Goal: Information Seeking & Learning: Understand process/instructions

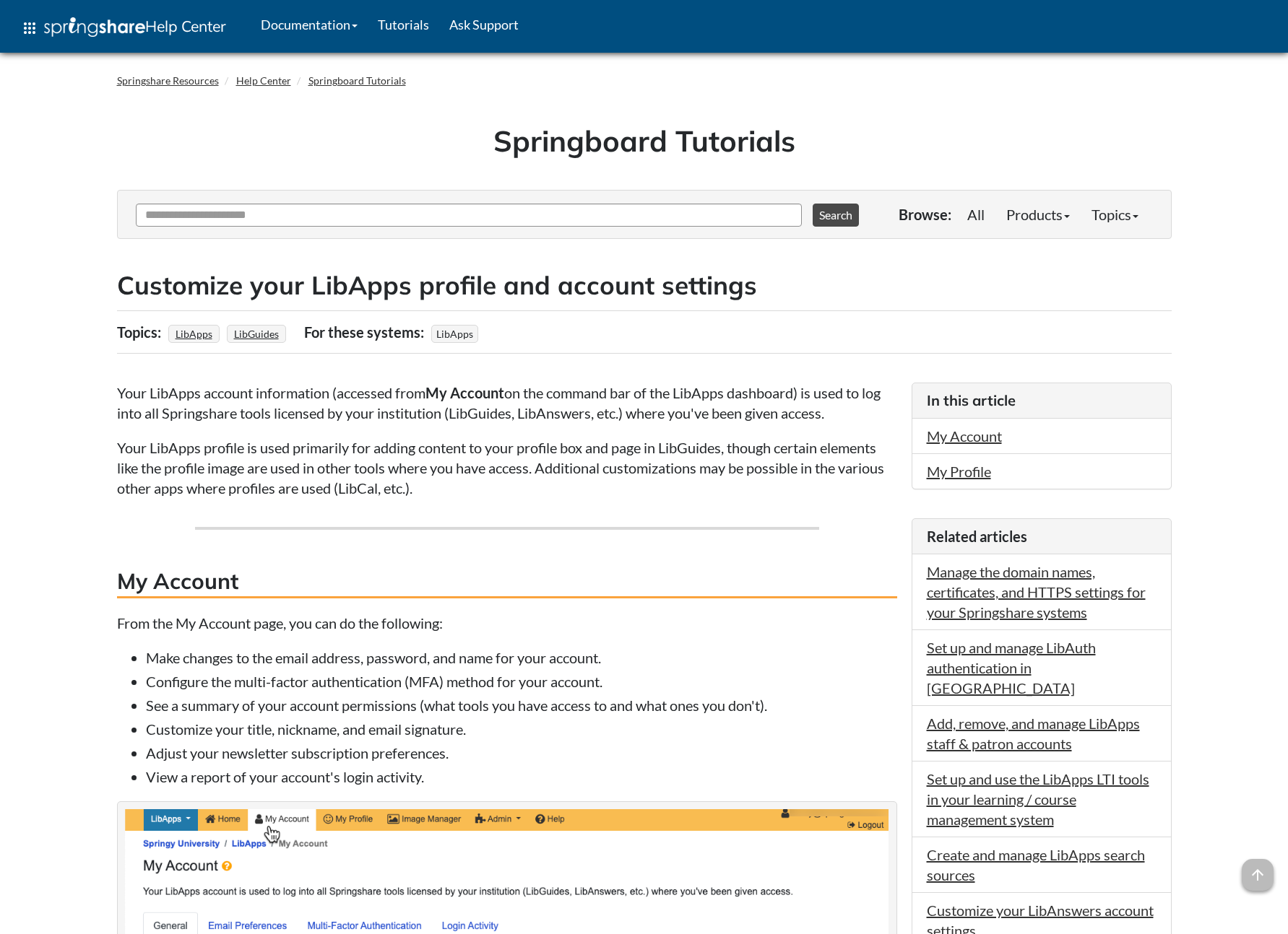
scroll to position [194, 0]
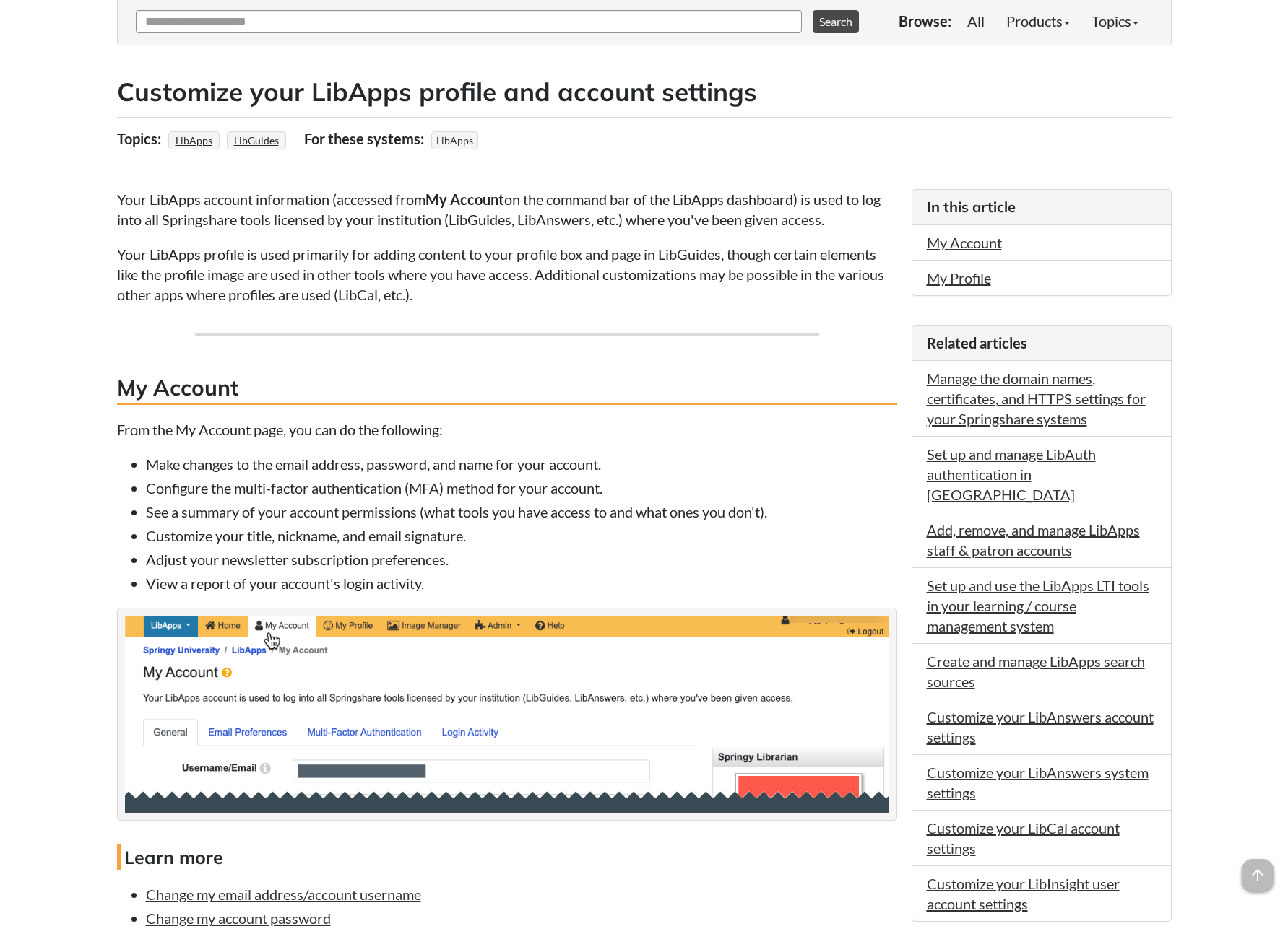
click at [538, 419] on p "From the My Account page, you can do the following:" at bounding box center [507, 429] width 780 height 20
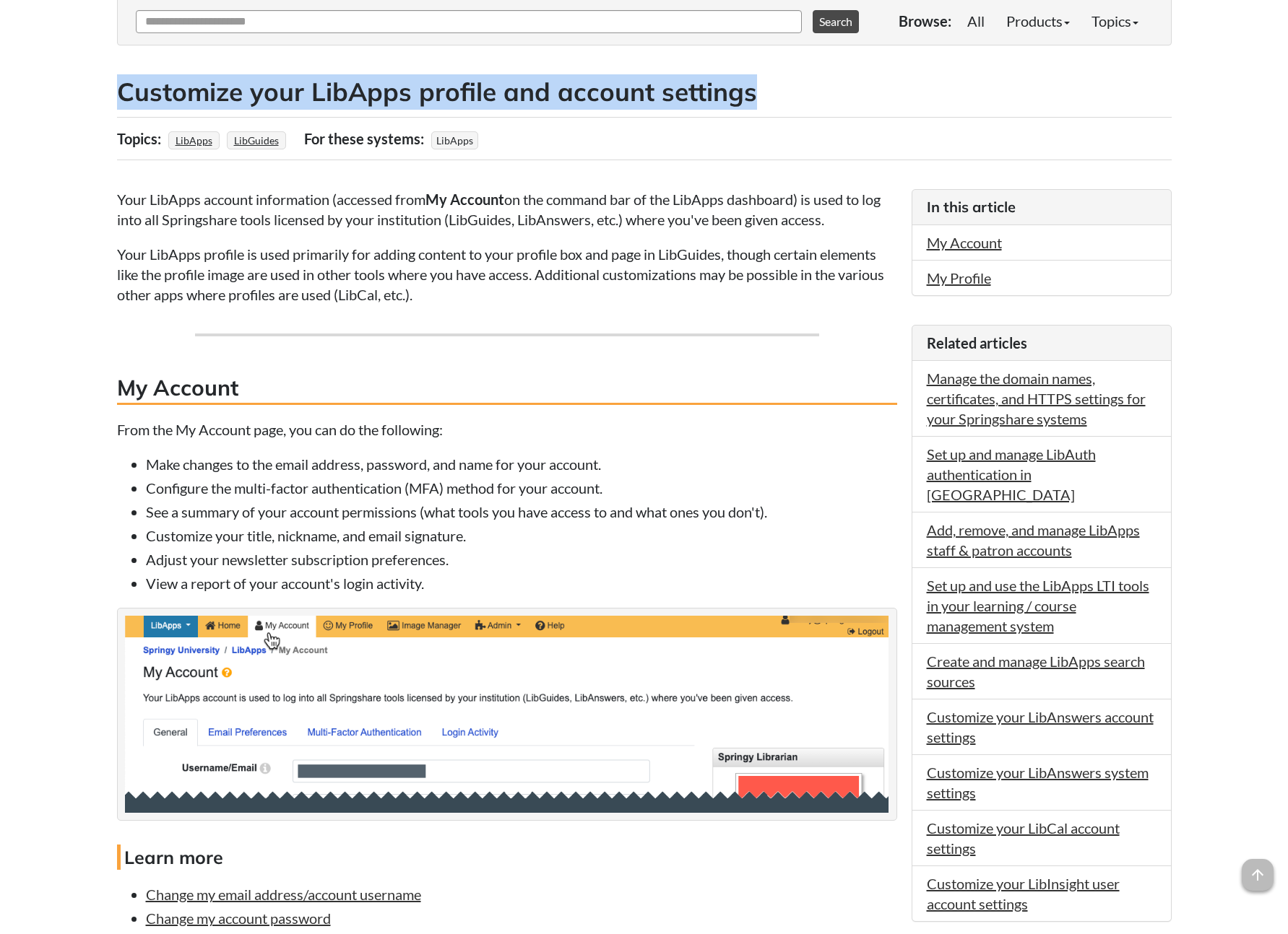
drag, startPoint x: 752, startPoint y: 94, endPoint x: 124, endPoint y: 100, distance: 628.0
click at [124, 100] on h2 "Customize your LibApps profile and account settings" at bounding box center [644, 92] width 1054 height 35
copy h2 "Customize your LibApps profile and account settings"
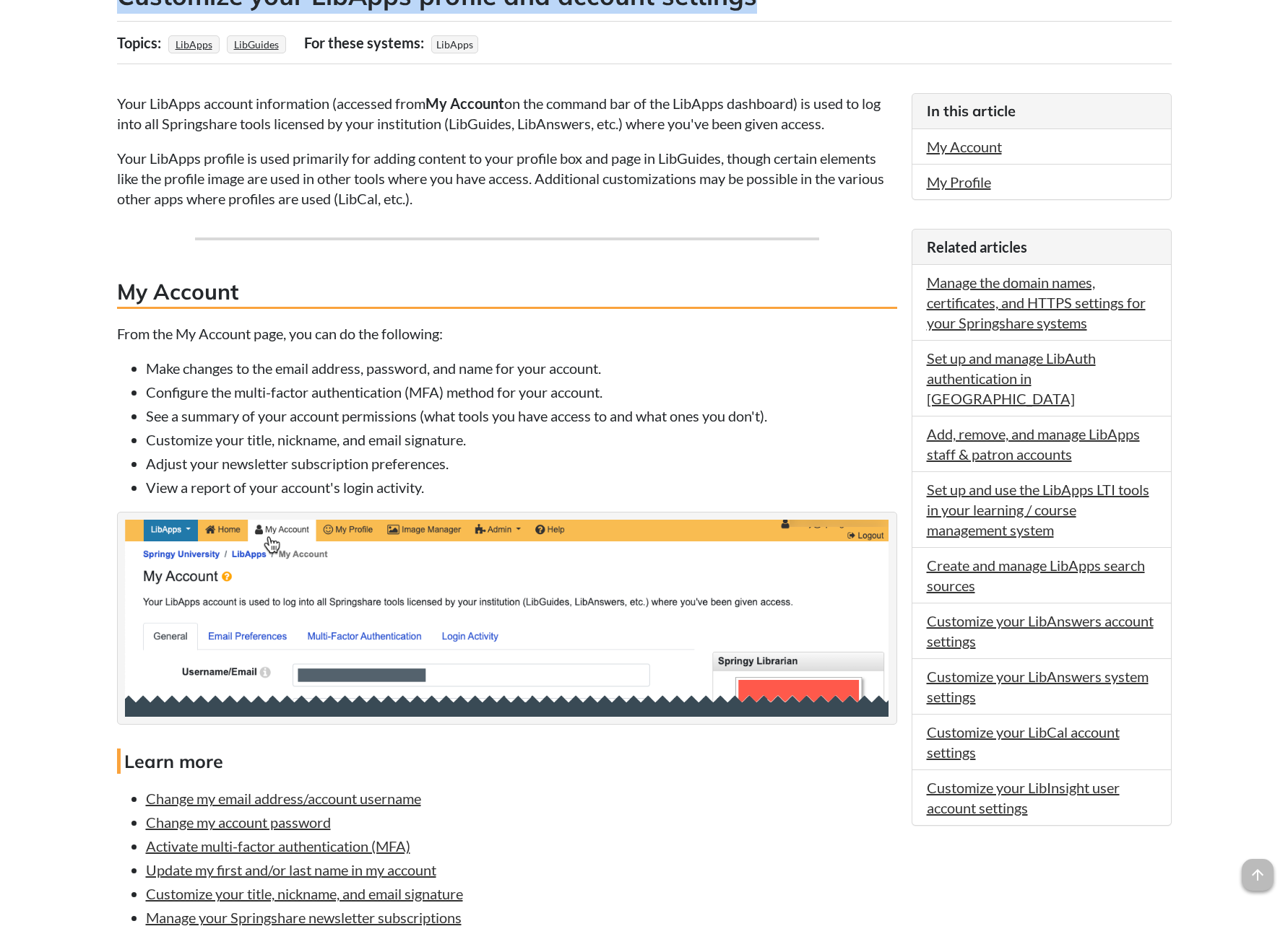
scroll to position [283, 0]
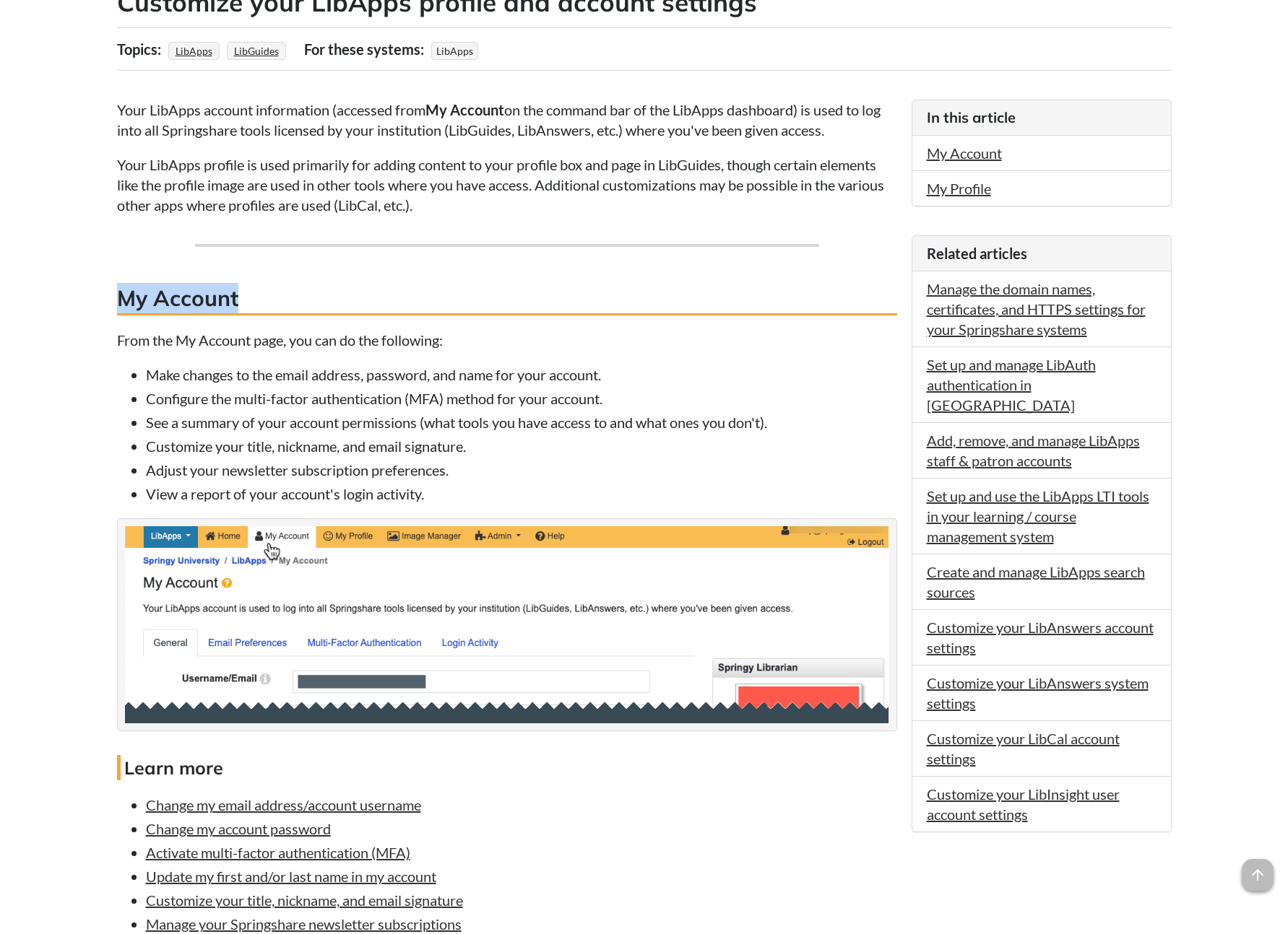
drag, startPoint x: 250, startPoint y: 296, endPoint x: 110, endPoint y: 289, distance: 140.2
click at [110, 289] on div "FAQ content Customize your LibApps profile and account settings Topics: LibApps…" at bounding box center [644, 883] width 1076 height 1840
copy h3 "My Account"
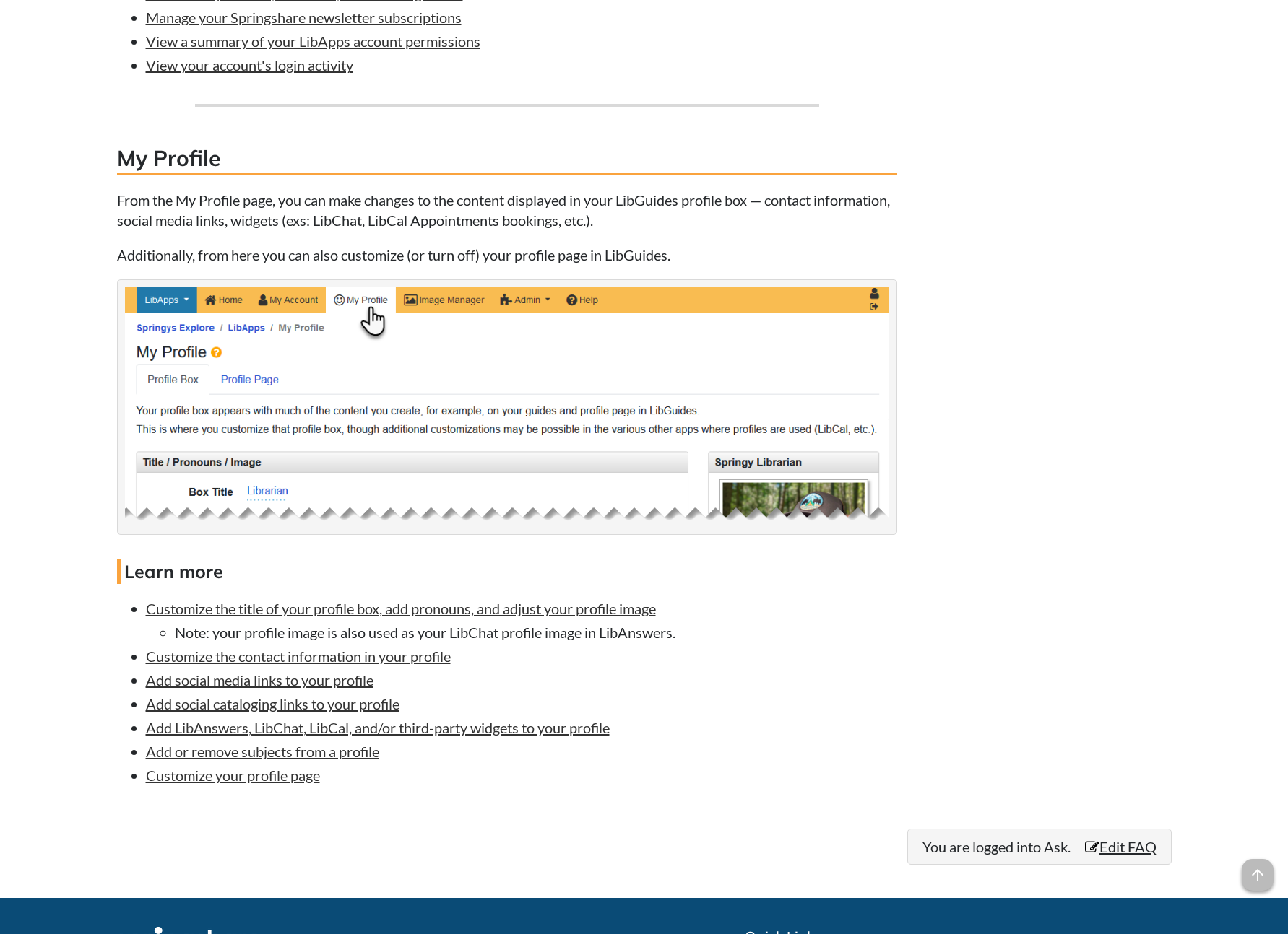
scroll to position [1387, 0]
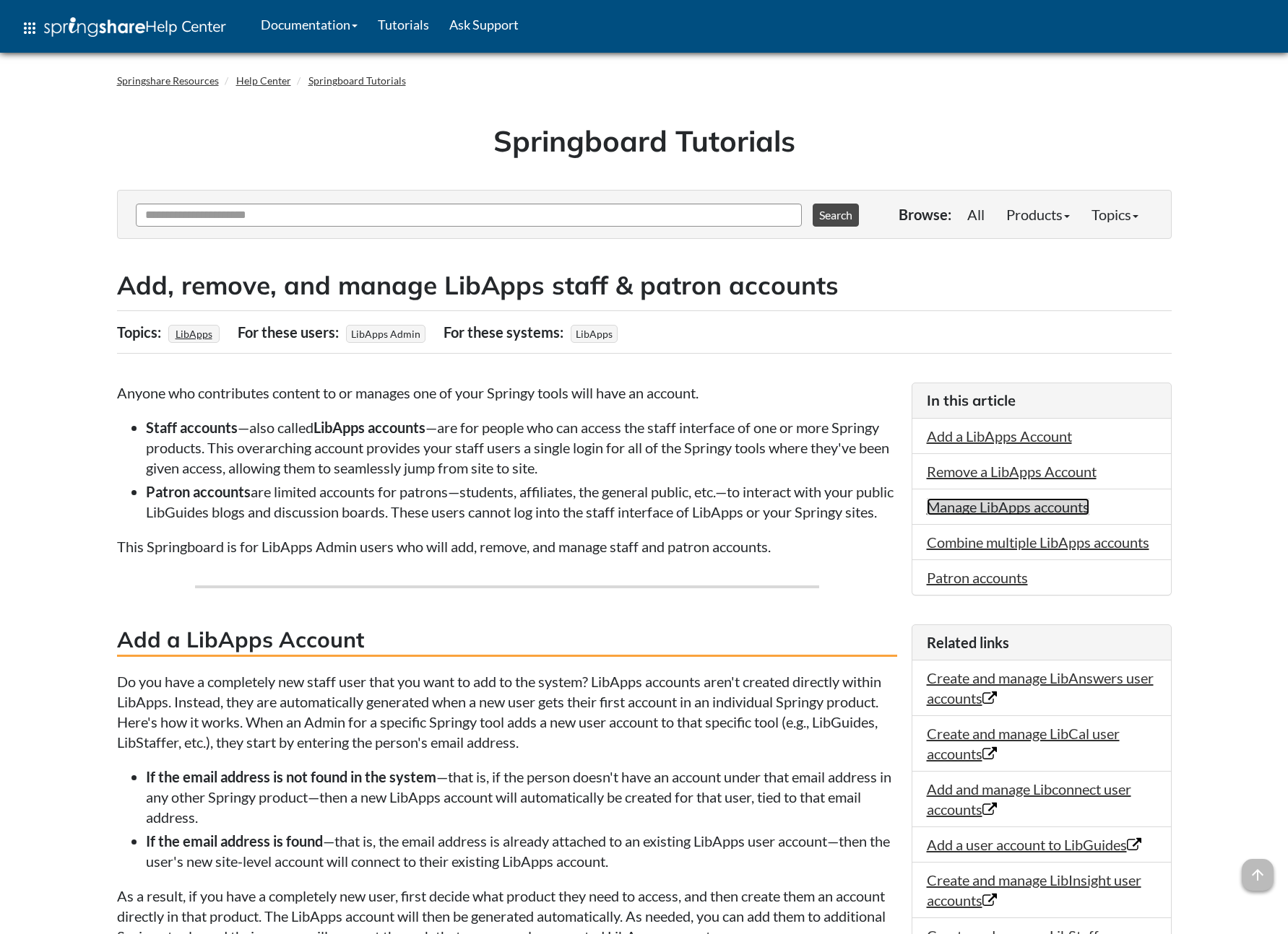
click at [989, 510] on link "Manage LibApps accounts" at bounding box center [1008, 507] width 163 height 17
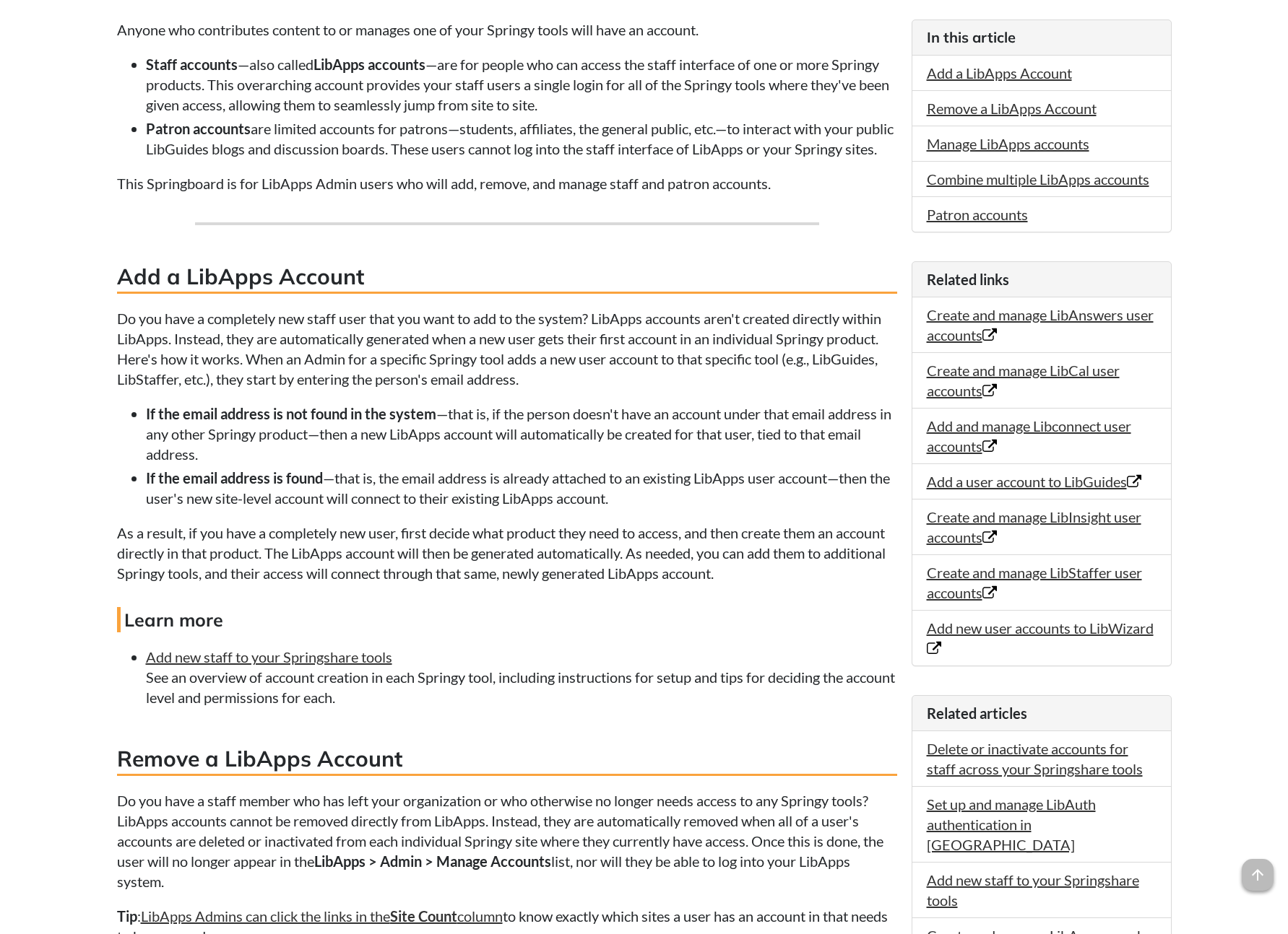
scroll to position [11, 0]
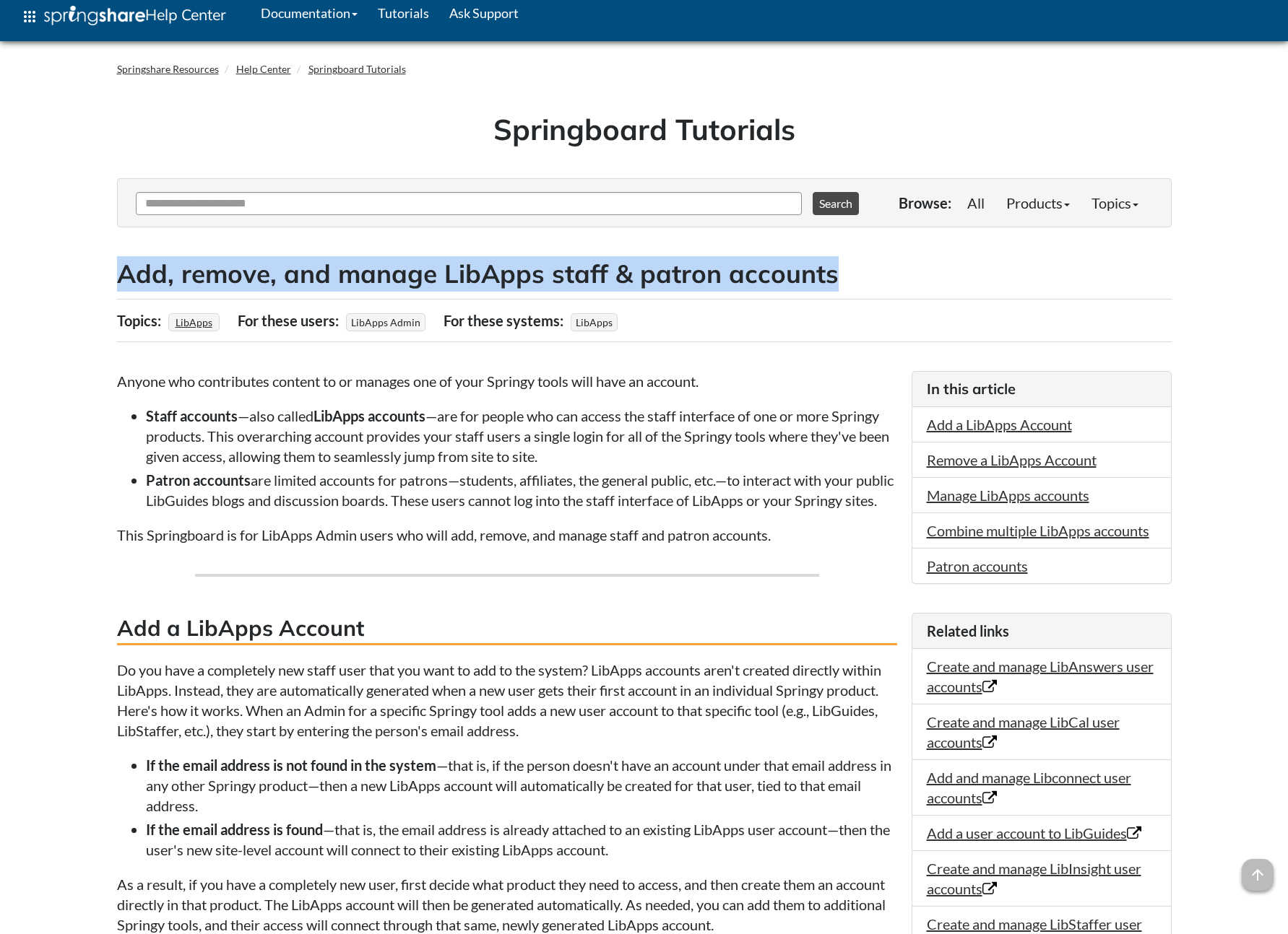
drag, startPoint x: 826, startPoint y: 273, endPoint x: 123, endPoint y: 273, distance: 703.0
click at [123, 273] on h2 "Add, remove, and manage LibApps staff & patron accounts" at bounding box center [644, 274] width 1054 height 35
copy h2 "Add, remove, and manage LibApps staff & patron accounts"
click at [1026, 498] on link "Manage LibApps accounts" at bounding box center [1008, 495] width 163 height 17
